Goal: Book appointment/travel/reservation

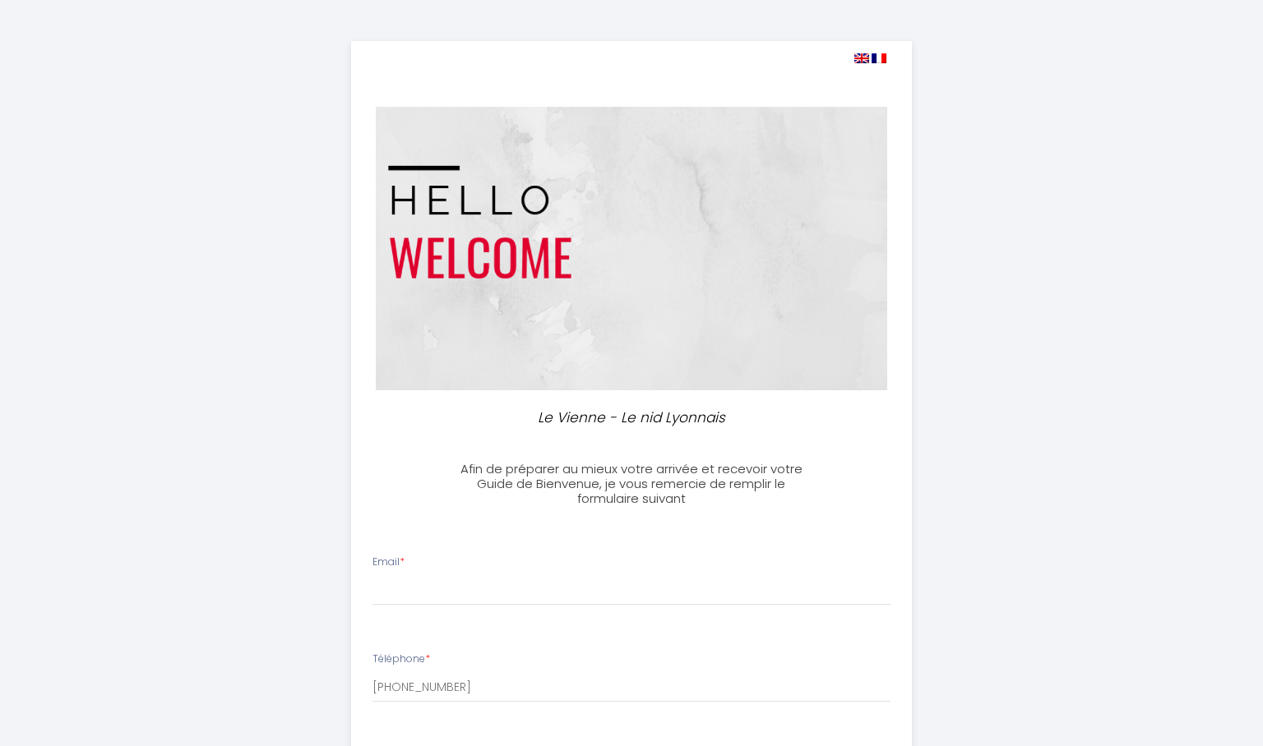
select select
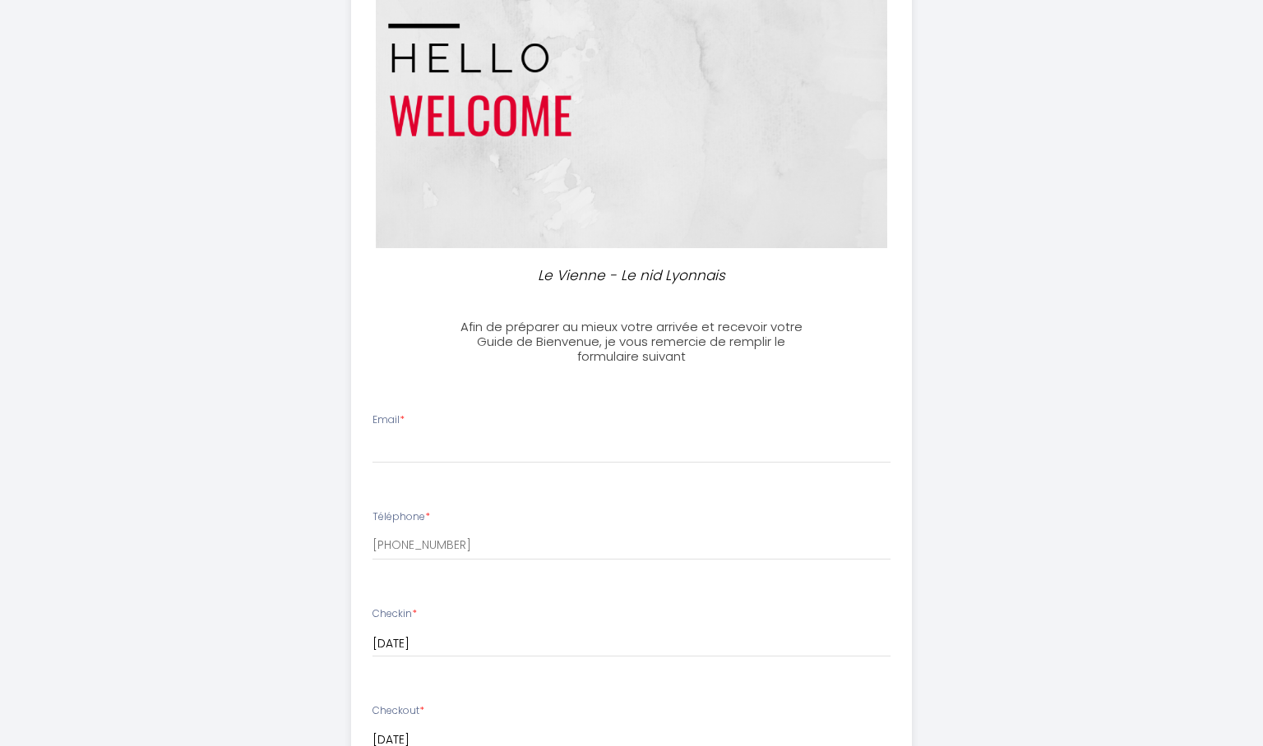
scroll to position [151, 0]
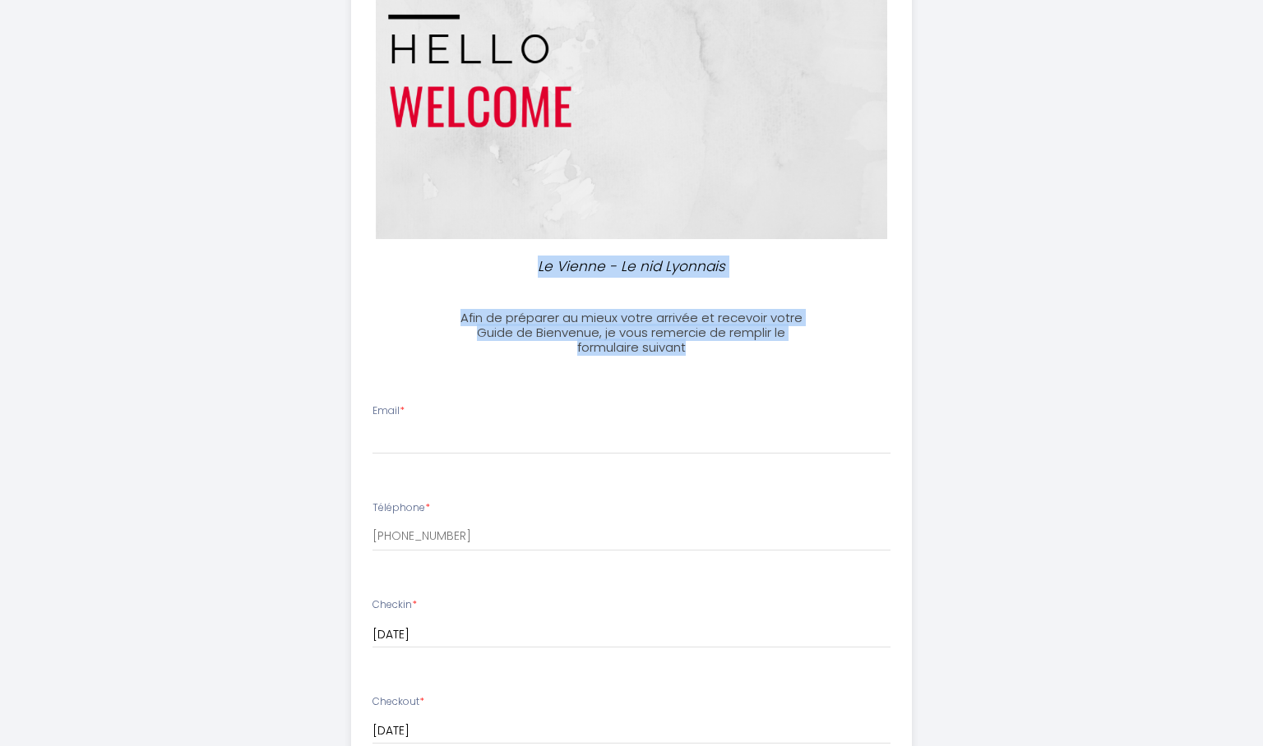
drag, startPoint x: 539, startPoint y: 265, endPoint x: 708, endPoint y: 349, distance: 188.6
click at [708, 349] on div "Le Vienne - Le nid Lyonnais Afin de préparer au mieux votre arrivée et recevoir…" at bounding box center [632, 632] width 562 height 1485
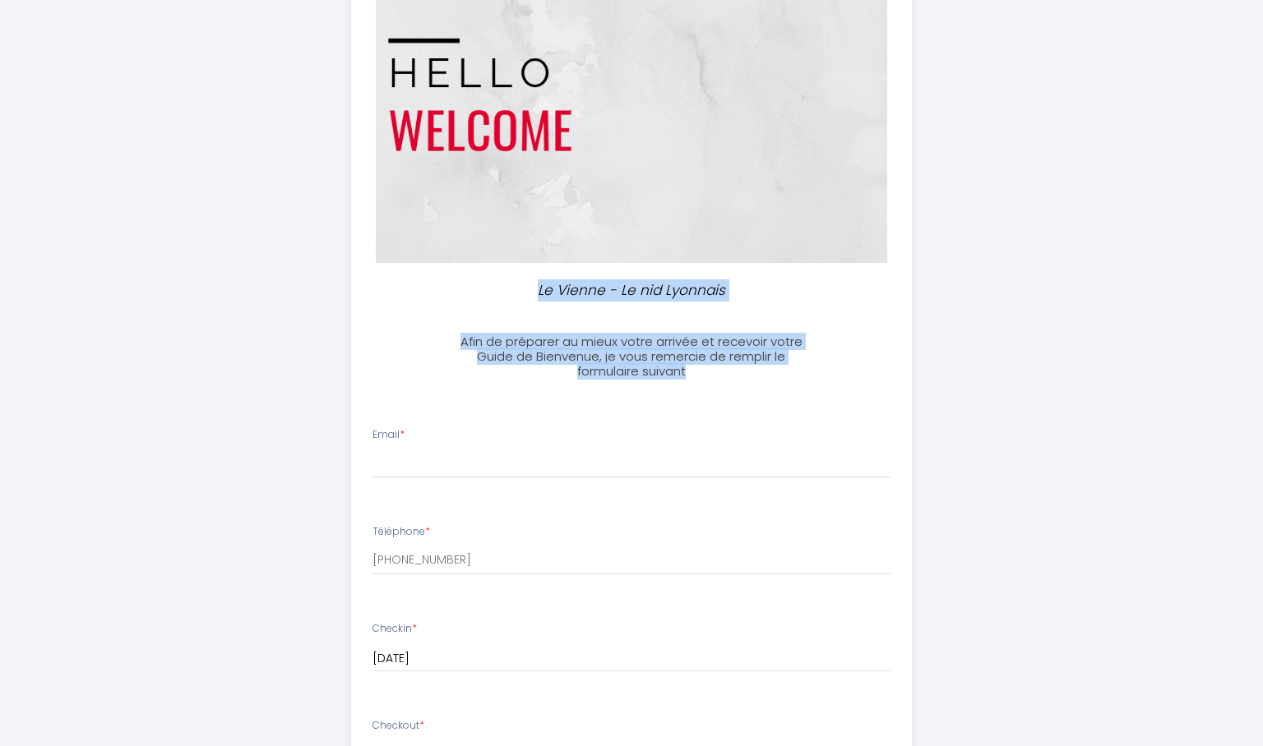
scroll to position [128, 0]
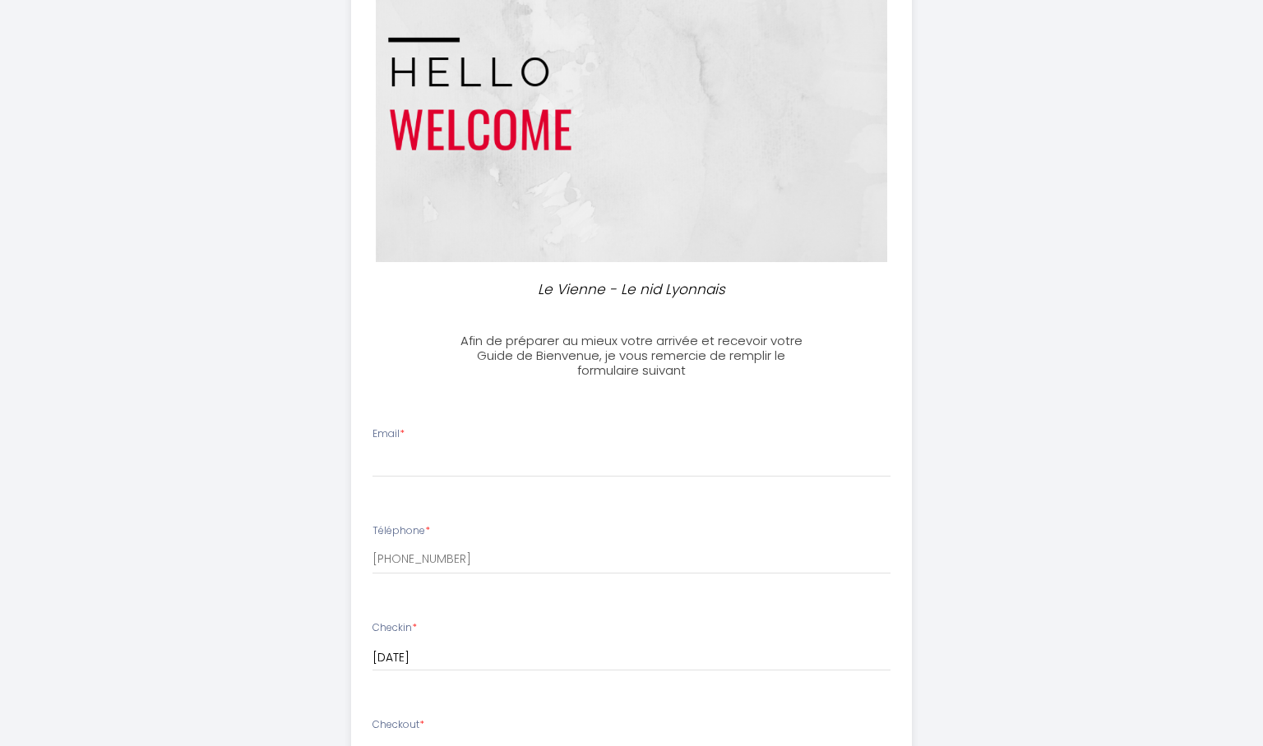
click at [612, 445] on div "Email *" at bounding box center [632, 452] width 540 height 51
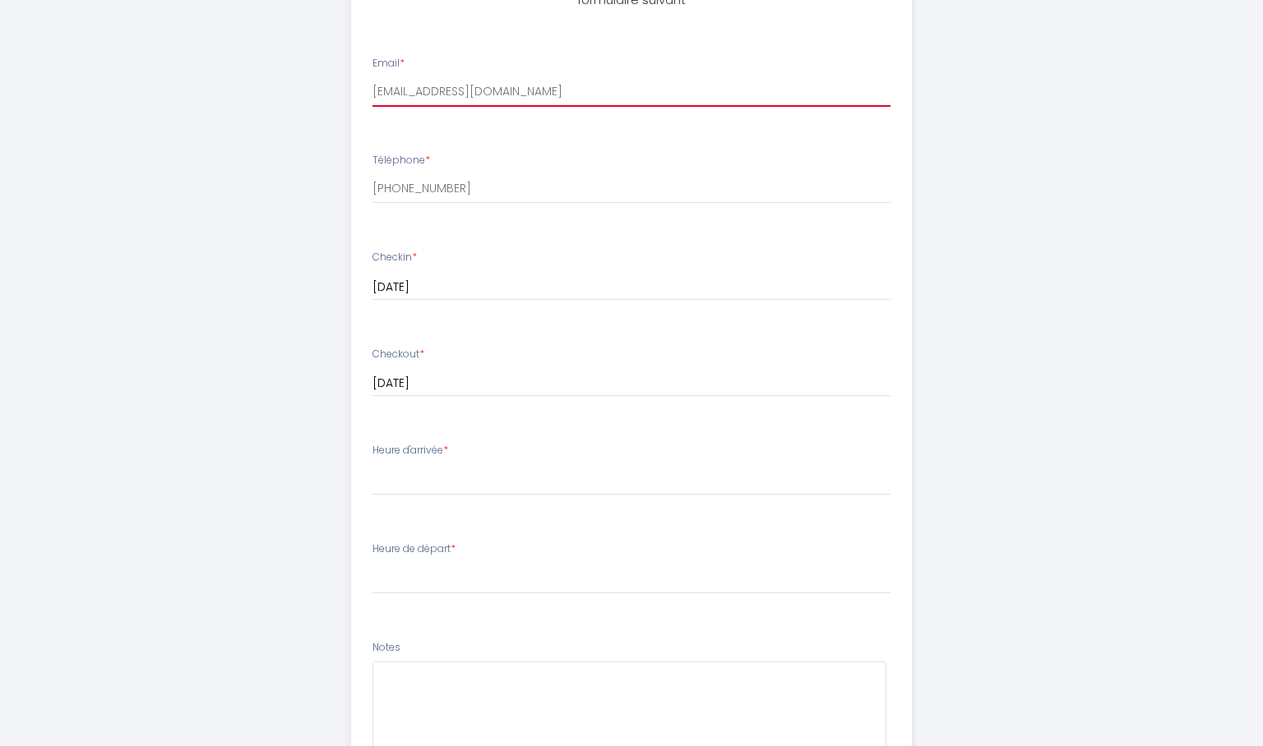
scroll to position [512, 0]
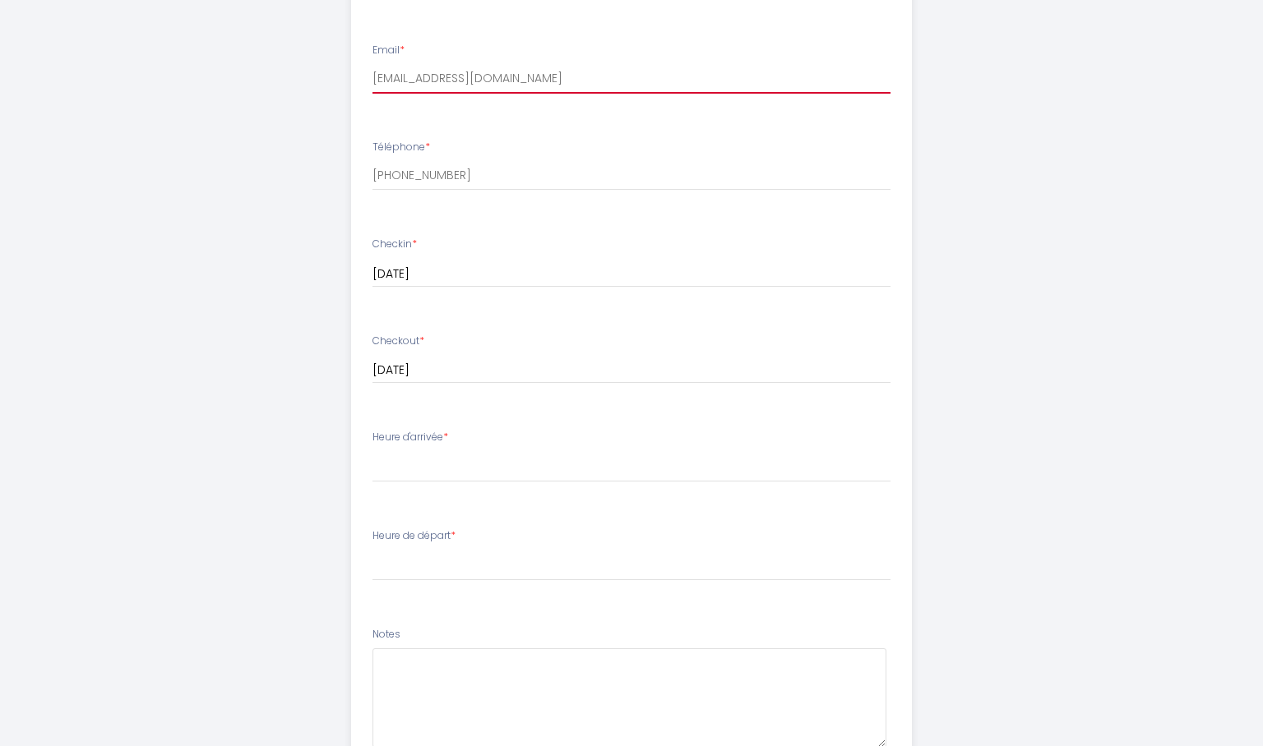
type input "[EMAIL_ADDRESS][DOMAIN_NAME]"
drag, startPoint x: 372, startPoint y: 434, endPoint x: 491, endPoint y: 434, distance: 118.4
click at [491, 434] on div "Heure d'arrivée * 16:00 16:30 17:00 17:30 18:00 18:30 19:00 19:30 20:00 20:30 2…" at bounding box center [631, 456] width 519 height 53
select select "16:00"
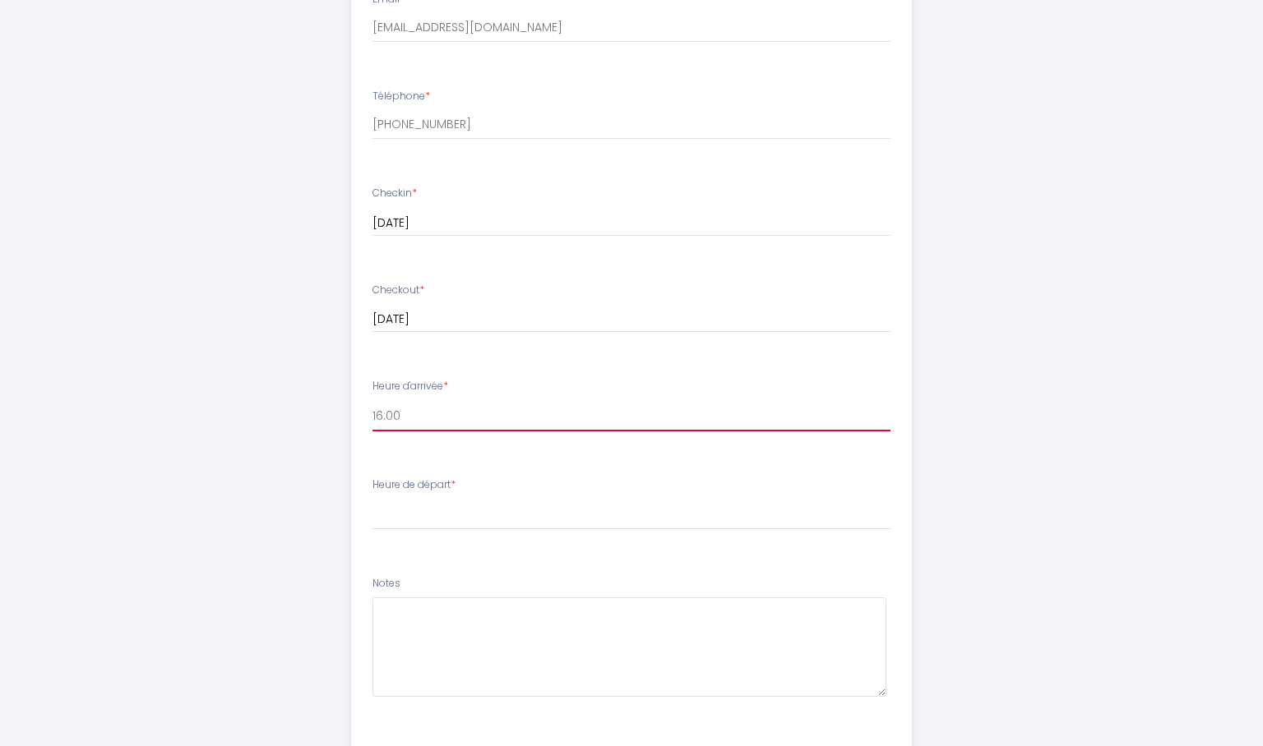
scroll to position [616, 0]
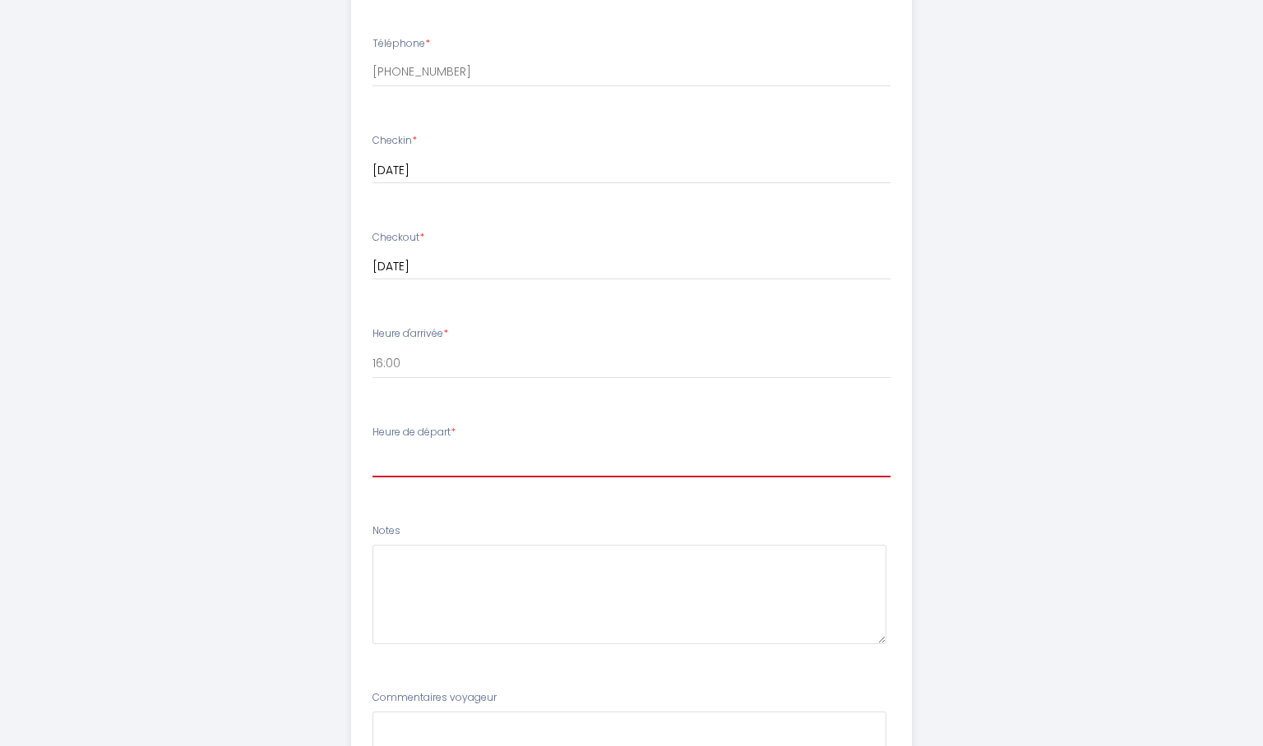
select select "10:00"
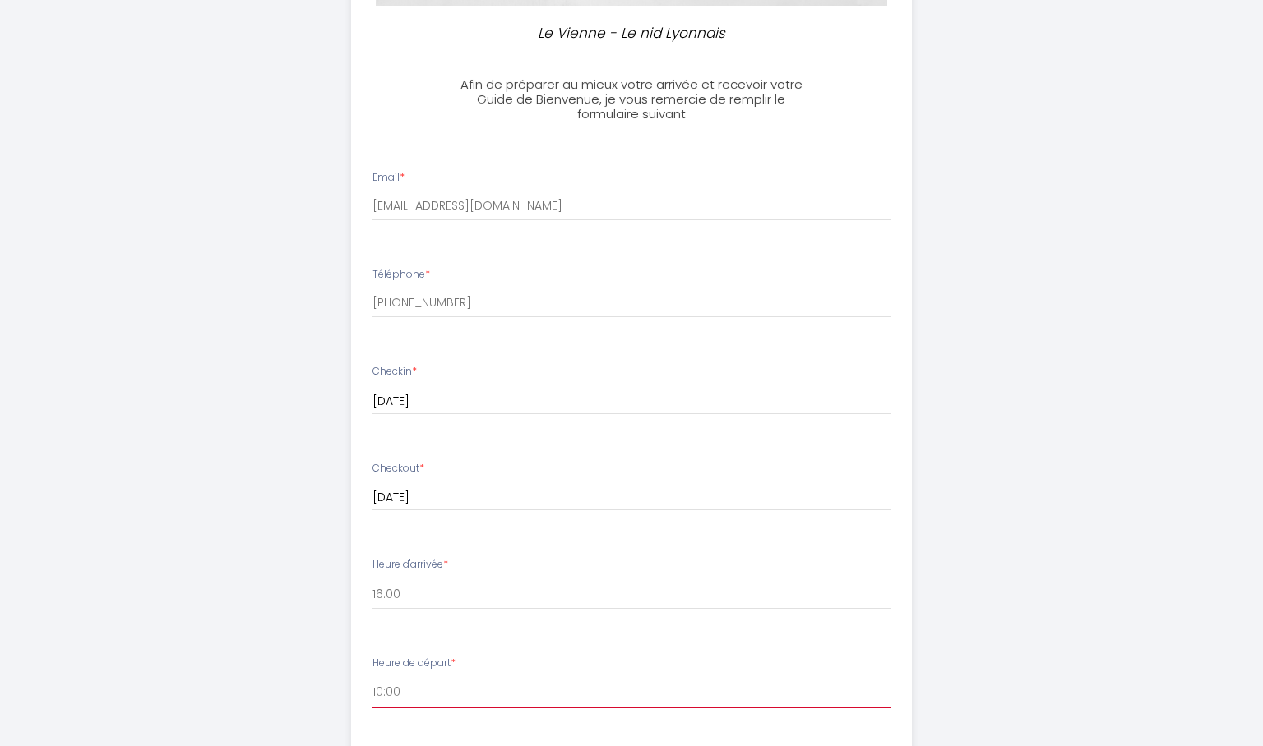
scroll to position [381, 0]
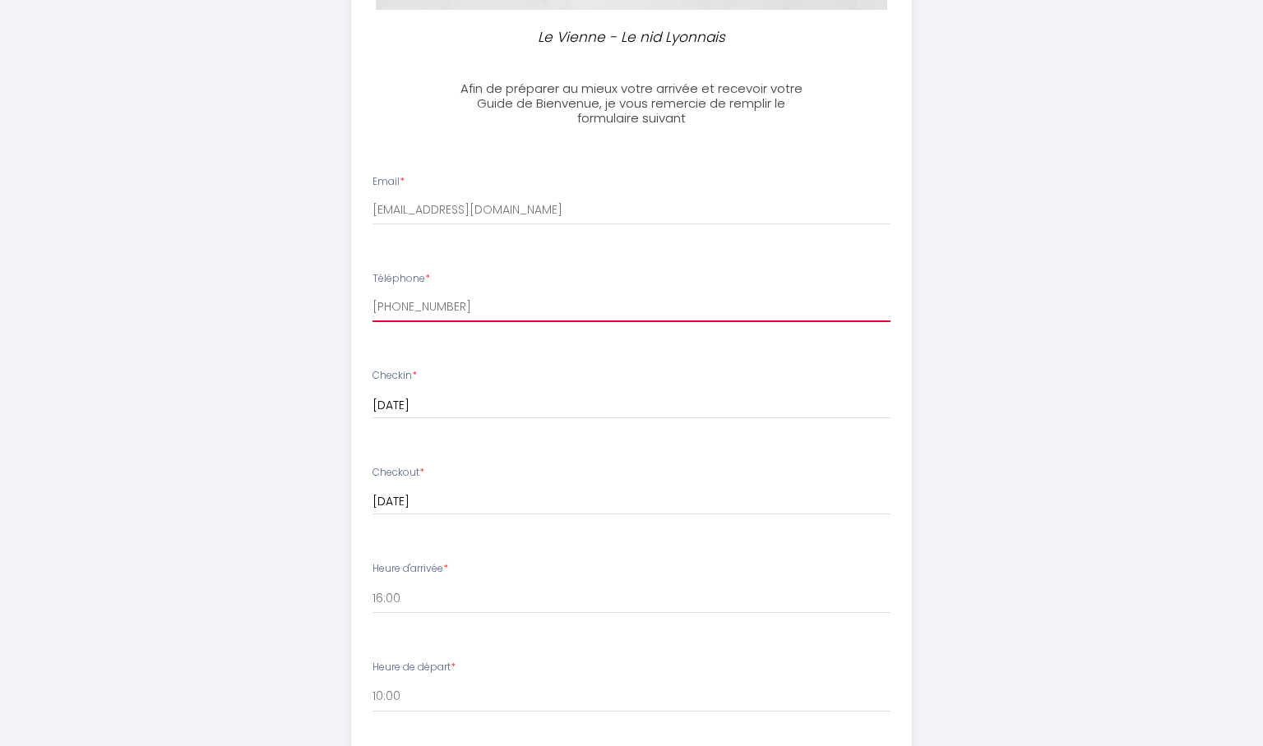
paste input "51931062391"
type input "[PHONE_NUMBER]"
click at [980, 336] on div "Le Vienne - Le nid Lyonnais Afin de préparer au mieux votre arrivée et recevoir…" at bounding box center [631, 402] width 842 height 1567
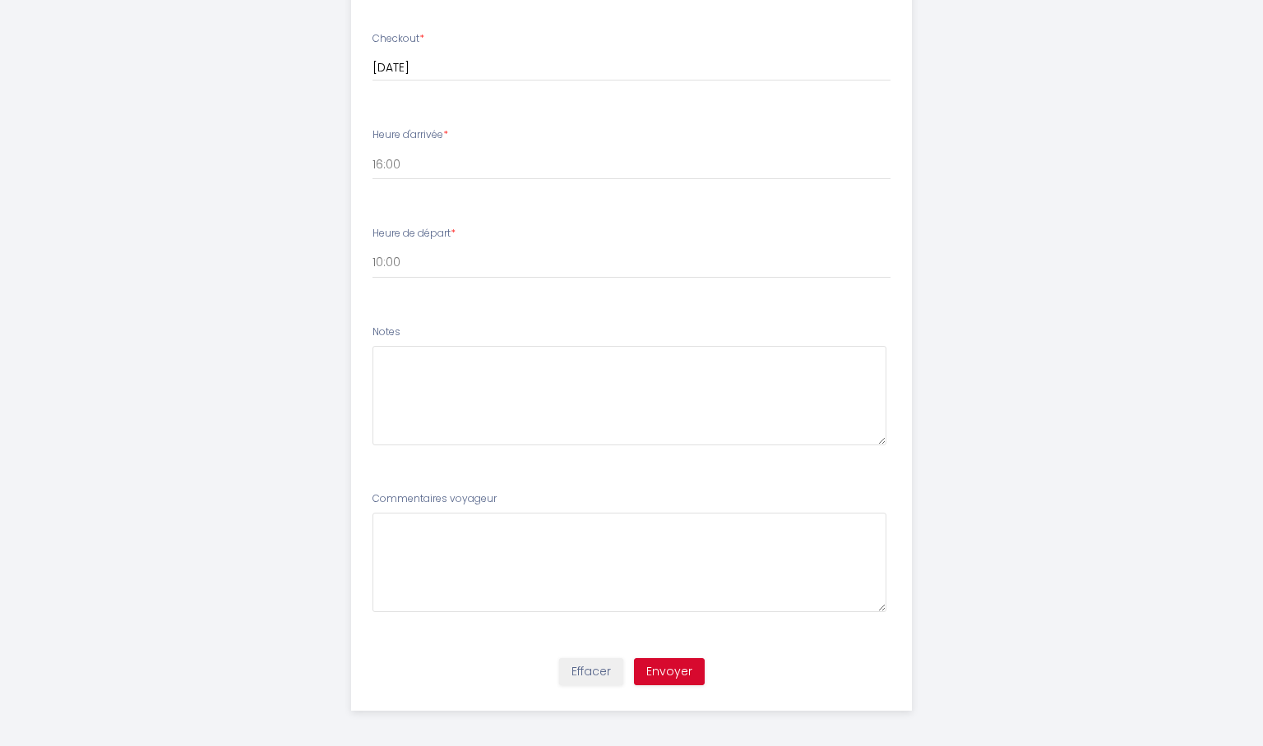
scroll to position [814, 0]
click at [673, 668] on button "Envoyer" at bounding box center [669, 673] width 71 height 28
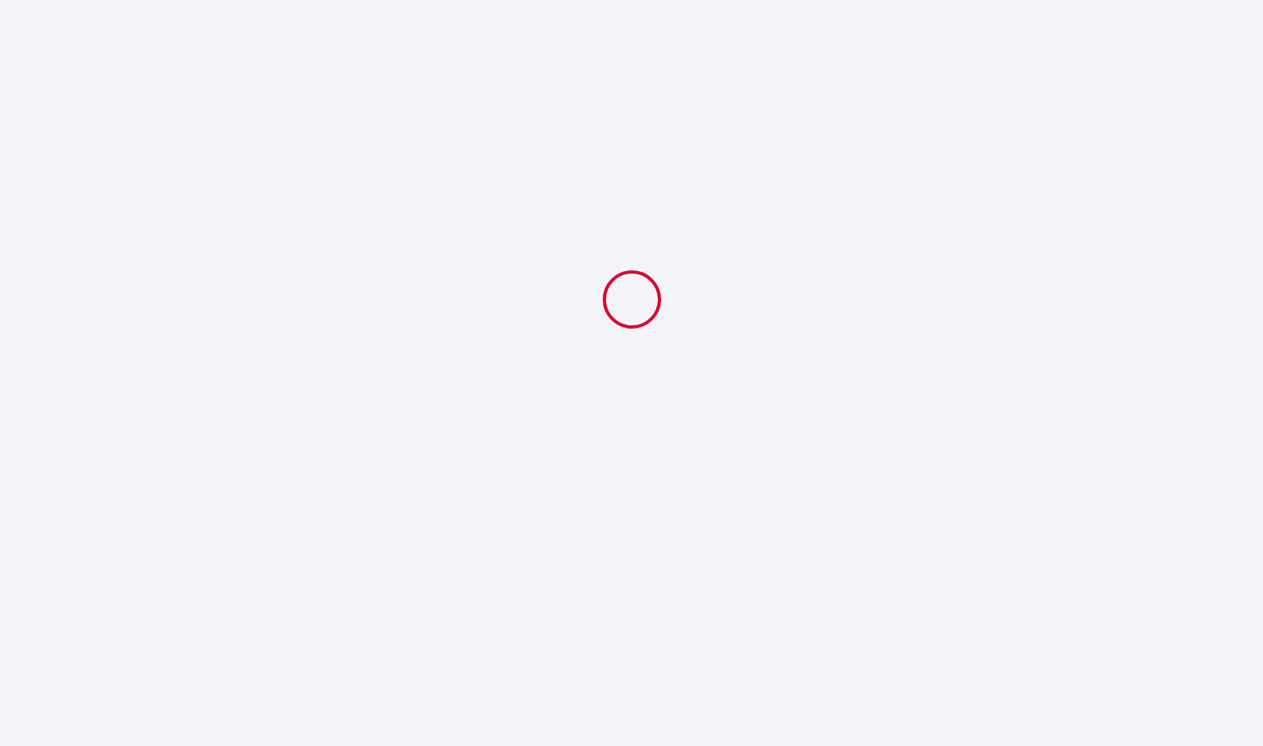
scroll to position [0, 0]
select select "10:00"
